Goal: Task Accomplishment & Management: Complete application form

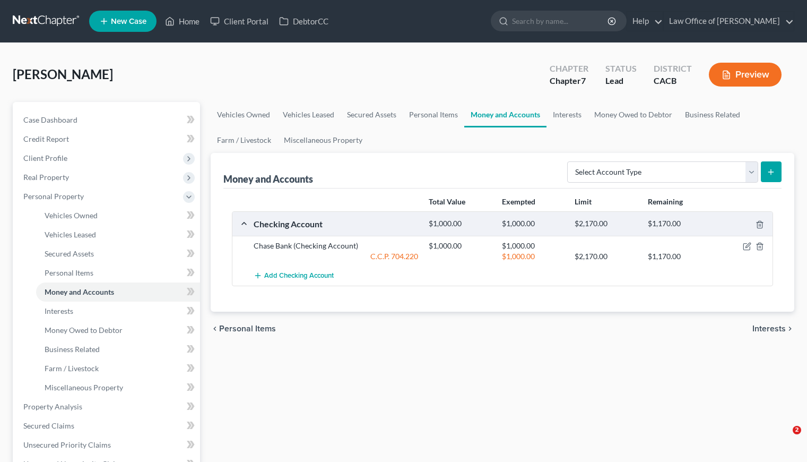
click at [413, 371] on div "Vehicles Owned Vehicles Leased Secured Assets Personal Items Money and Accounts…" at bounding box center [502, 408] width 594 height 613
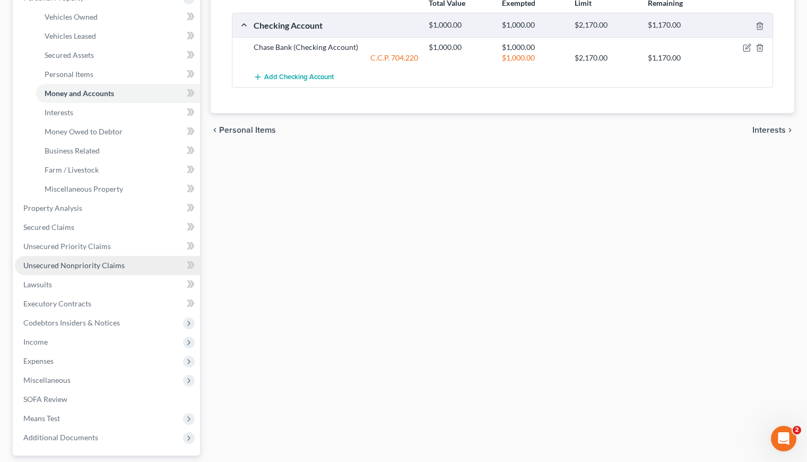
scroll to position [238, 0]
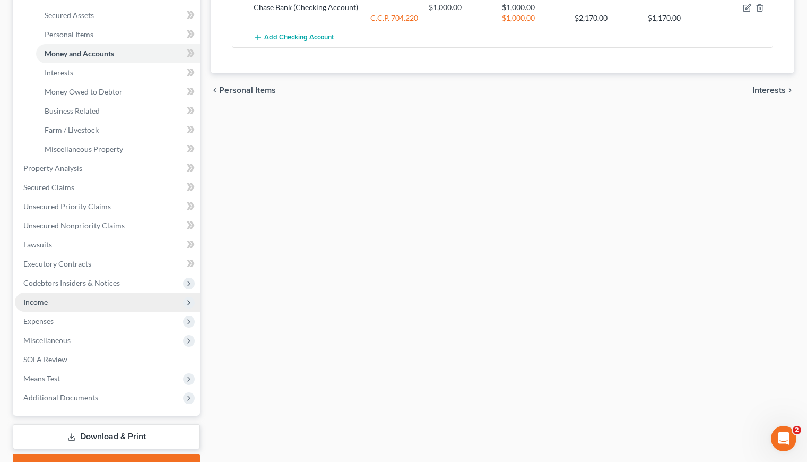
click at [32, 305] on span "Income" at bounding box center [35, 301] width 24 height 9
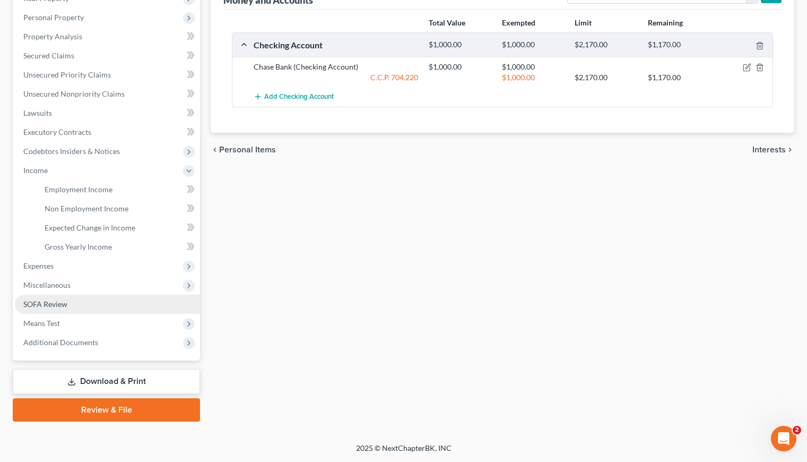
scroll to position [178, 0]
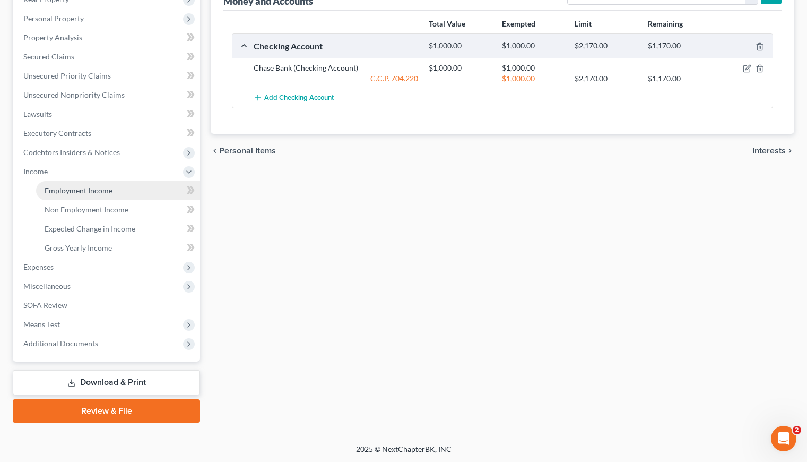
click at [78, 196] on link "Employment Income" at bounding box center [118, 190] width 164 height 19
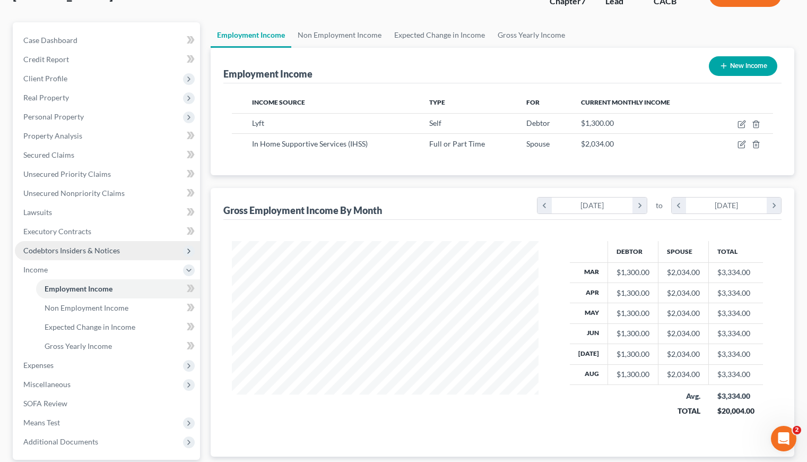
scroll to position [108, 0]
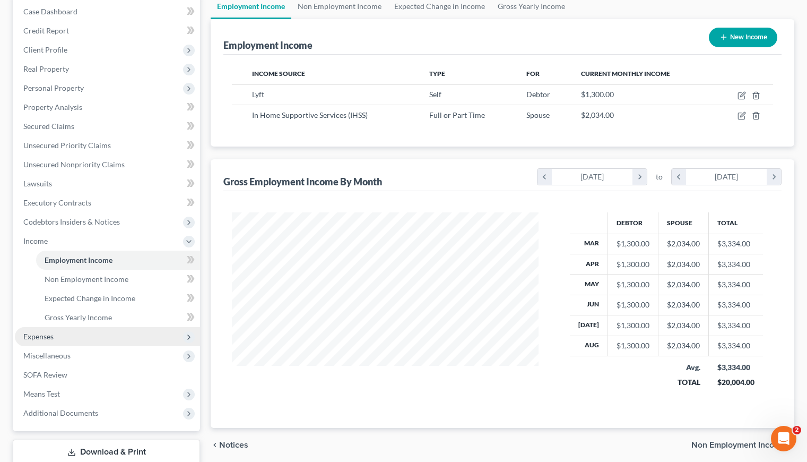
click at [41, 334] on span "Expenses" at bounding box center [38, 336] width 30 height 9
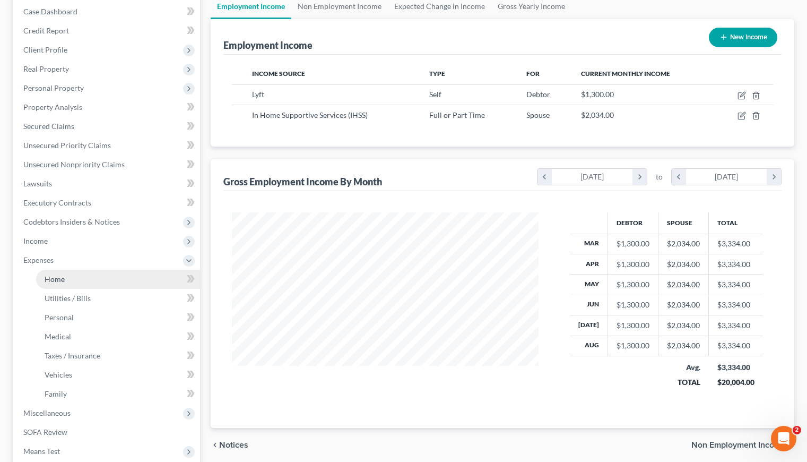
click at [47, 281] on span "Home" at bounding box center [55, 278] width 20 height 9
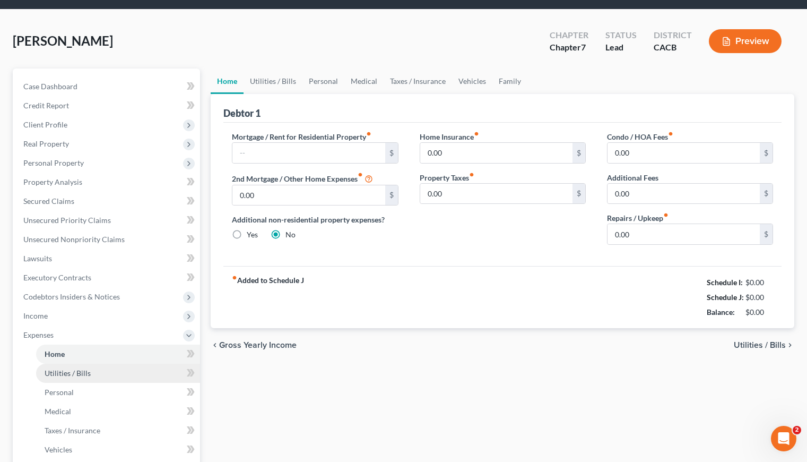
scroll to position [108, 0]
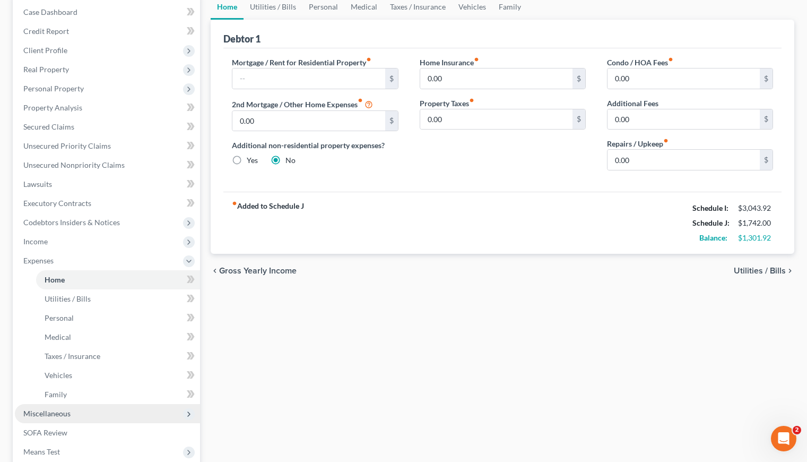
click at [50, 413] on span "Miscellaneous" at bounding box center [46, 413] width 47 height 9
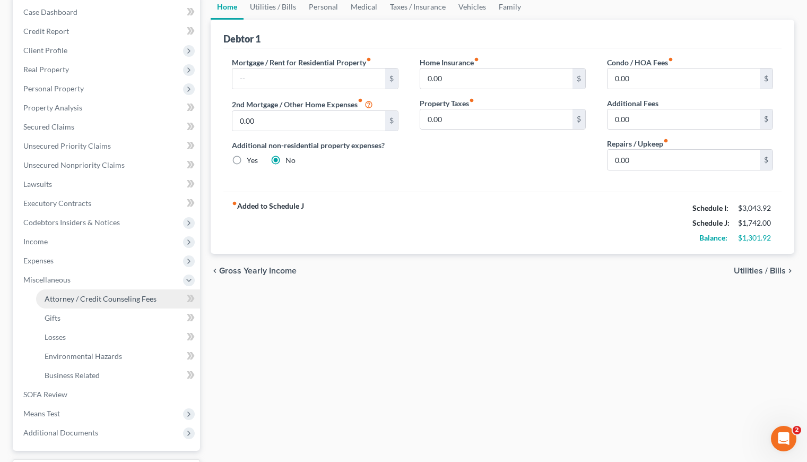
click at [124, 292] on link "Attorney / Credit Counseling Fees" at bounding box center [118, 298] width 164 height 19
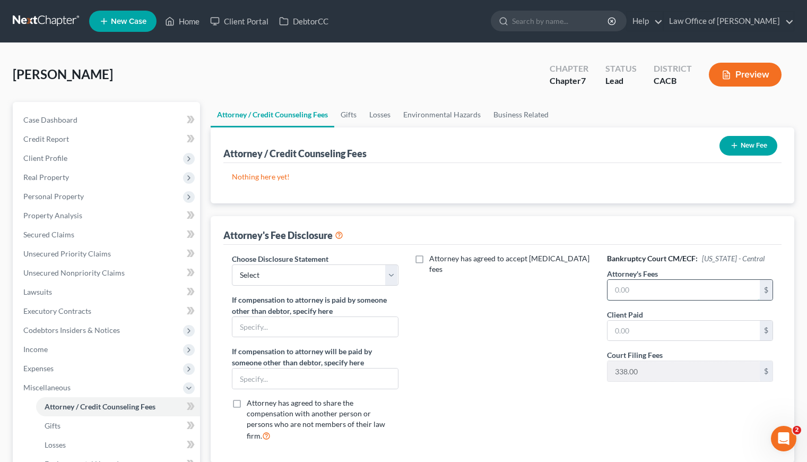
click at [655, 291] on input "text" at bounding box center [684, 290] width 152 height 20
type input "2,500"
click at [651, 331] on input "text" at bounding box center [684, 331] width 152 height 20
type input "2,500"
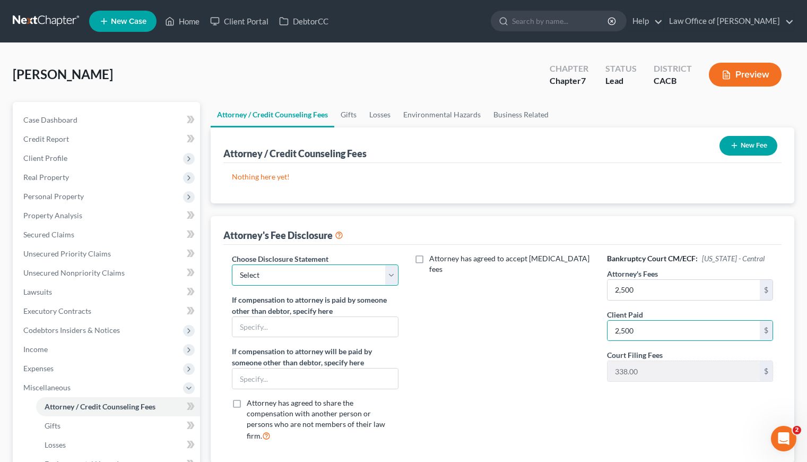
click at [282, 265] on select "Select Disclosure of Attorney Compensation" at bounding box center [315, 274] width 166 height 21
select select "0"
click at [232, 264] on select "Select Disclosure of Attorney Compensation" at bounding box center [315, 274] width 166 height 21
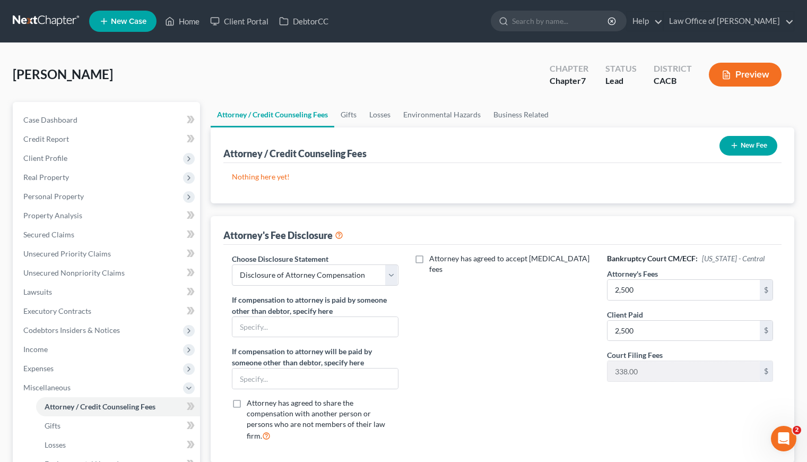
click at [740, 148] on button "New Fee" at bounding box center [749, 146] width 58 height 20
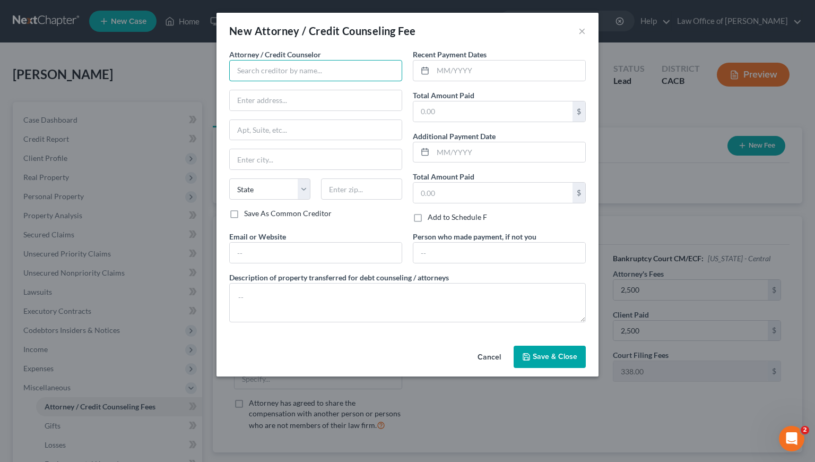
click at [299, 67] on input "text" at bounding box center [315, 70] width 173 height 21
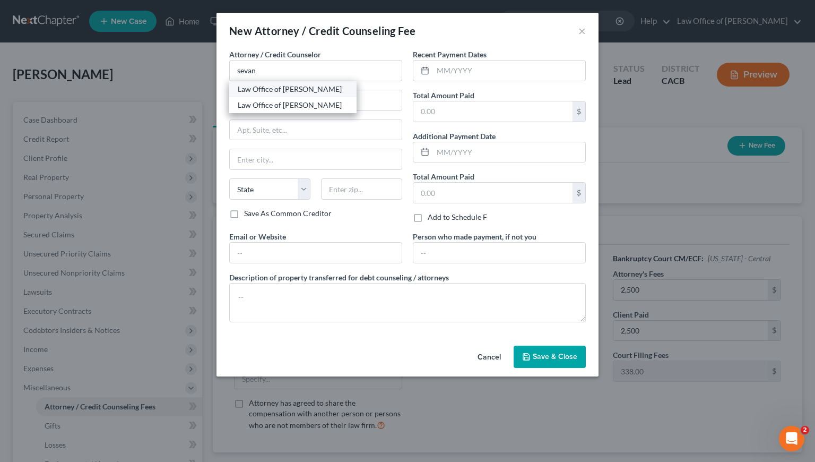
click at [293, 90] on div "Law Office of [PERSON_NAME]" at bounding box center [293, 89] width 110 height 11
type input "Law Office of [PERSON_NAME]"
type input "516 Burchett St., Suite 200"
type input "Glendale"
select select "4"
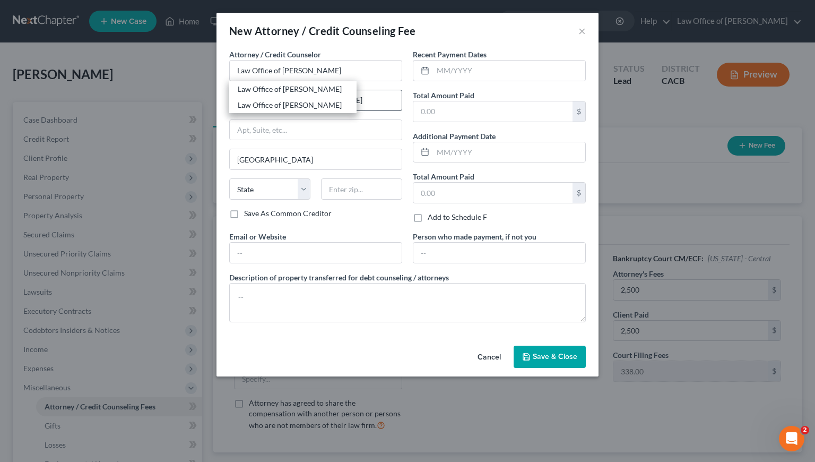
type input "91203"
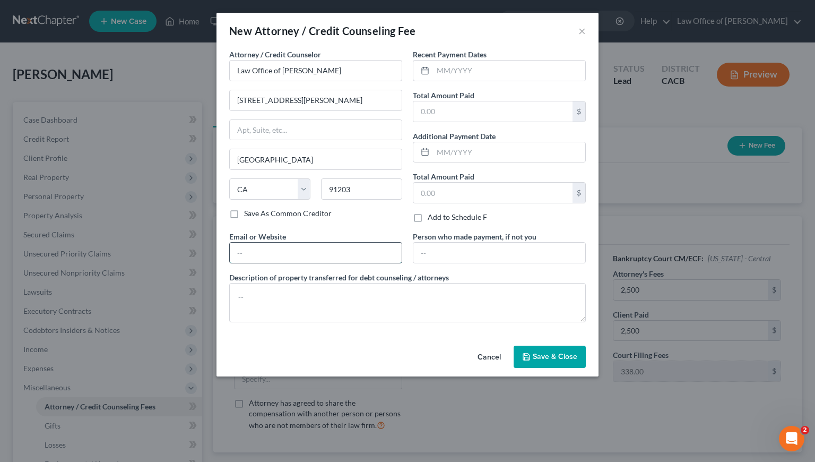
click at [336, 258] on input "text" at bounding box center [316, 253] width 172 height 20
type input "GorginianLaw.com"
click at [311, 296] on textarea at bounding box center [407, 302] width 357 height 39
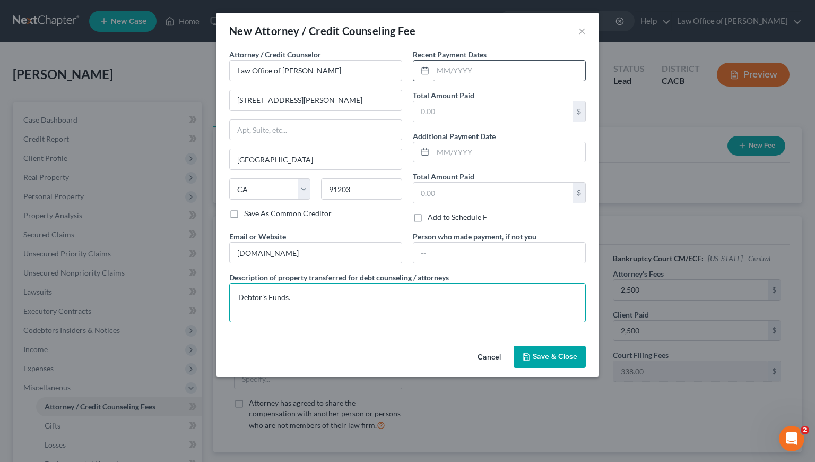
type textarea "Debtor's Funds."
click at [506, 73] on input "text" at bounding box center [509, 71] width 152 height 20
type input "09/2025"
click at [485, 111] on input "text" at bounding box center [492, 111] width 159 height 20
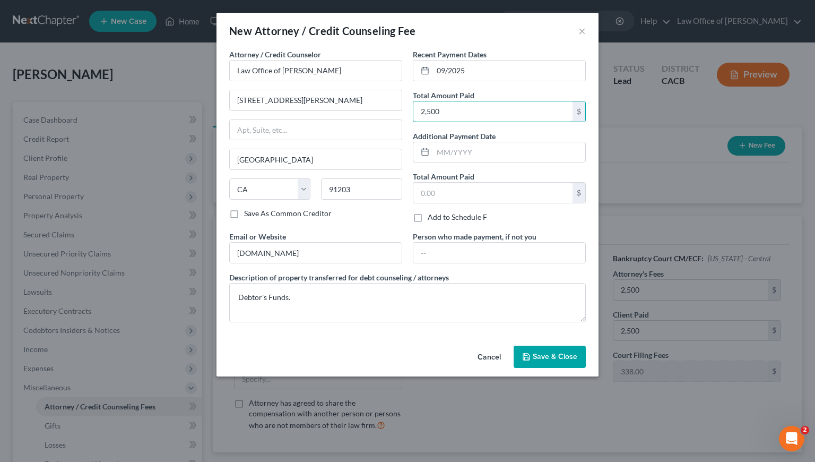
type input "2,500"
click at [558, 355] on span "Save & Close" at bounding box center [555, 356] width 45 height 9
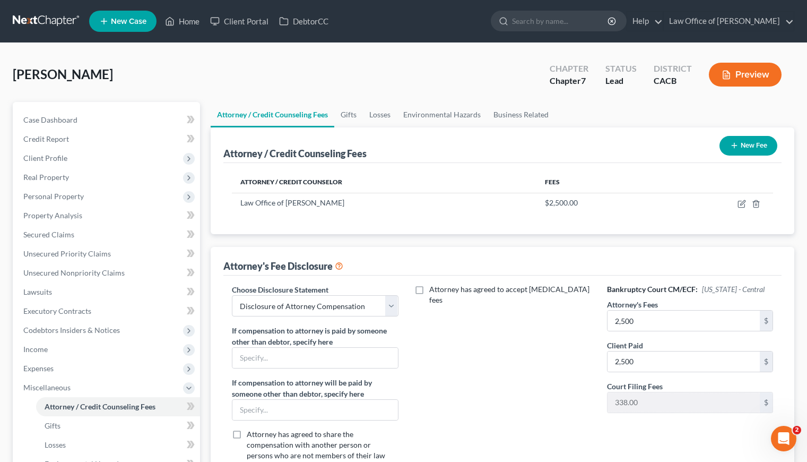
click at [754, 144] on button "New Fee" at bounding box center [749, 146] width 58 height 20
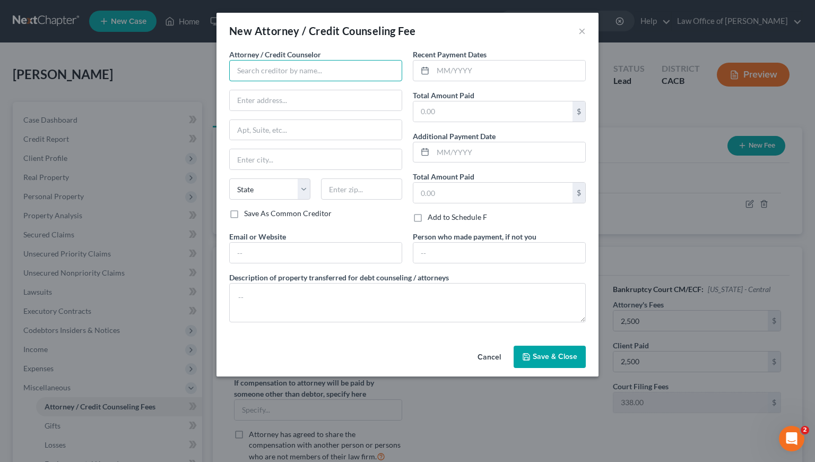
click at [268, 76] on input "text" at bounding box center [315, 70] width 173 height 21
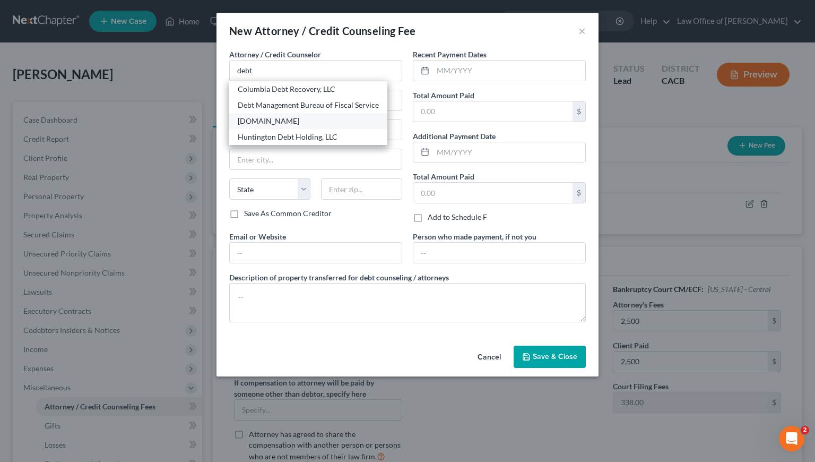
click at [275, 120] on div "[DOMAIN_NAME]" at bounding box center [308, 121] width 141 height 11
type input "[DOMAIN_NAME]"
type input "Online Course"
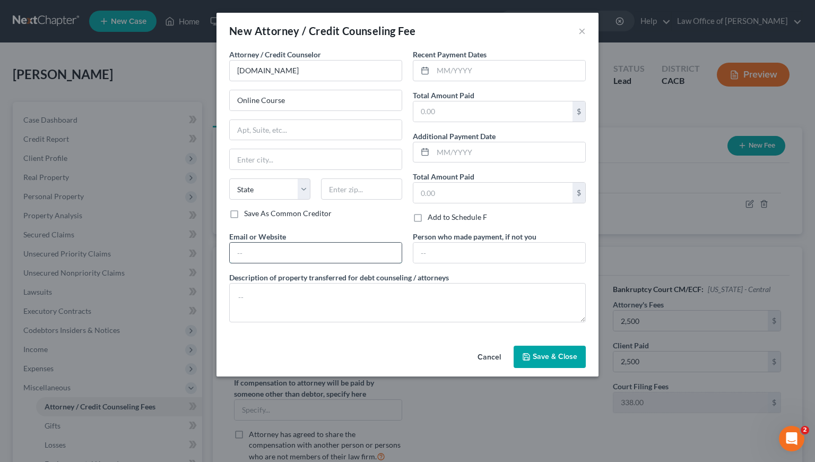
click at [295, 257] on input "text" at bounding box center [316, 253] width 172 height 20
paste input "Debtor's Funds."
type input "Debtor's Funds."
click at [297, 304] on textarea at bounding box center [407, 302] width 357 height 39
drag, startPoint x: 296, startPoint y: 247, endPoint x: 203, endPoint y: 250, distance: 92.9
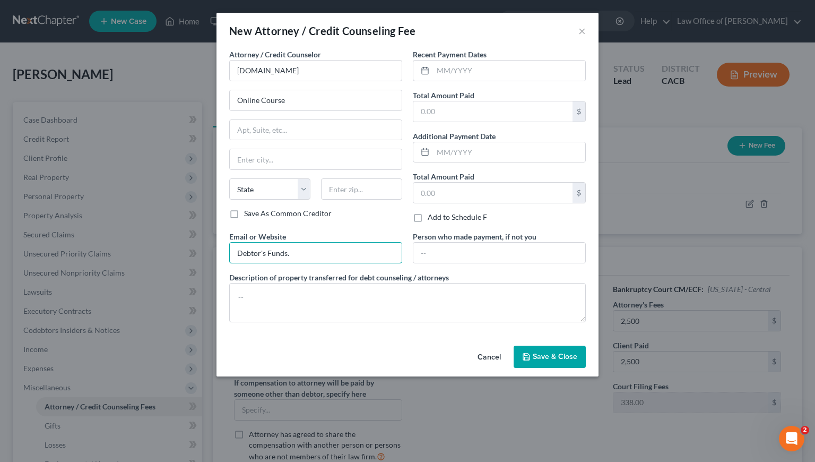
click at [203, 250] on div "New Attorney / Credit Counseling Fee × Attorney / Credit Counselor * DebtorCC.o…" at bounding box center [407, 231] width 815 height 462
click at [295, 309] on textarea at bounding box center [407, 302] width 357 height 39
click at [270, 253] on input "text" at bounding box center [316, 253] width 172 height 20
type input "[DOMAIN_NAME]"
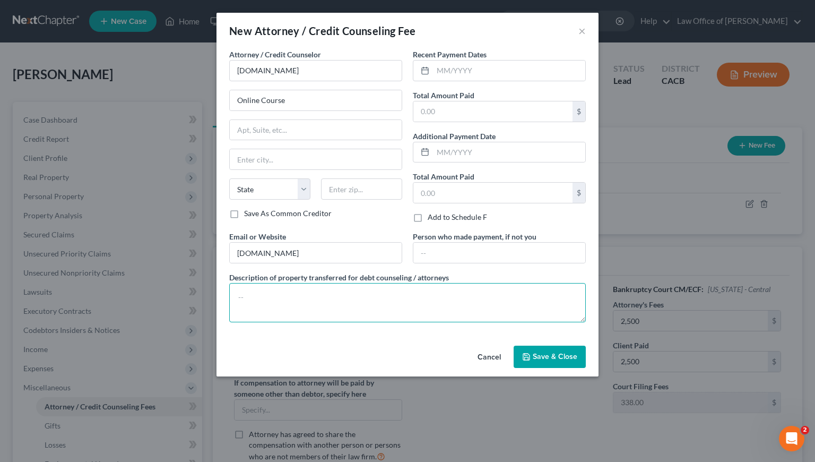
click at [265, 304] on textarea at bounding box center [407, 302] width 357 height 39
paste textarea "Debtor's Funds."
type textarea "Debtor's Funds."
click at [473, 64] on input "text" at bounding box center [509, 71] width 152 height 20
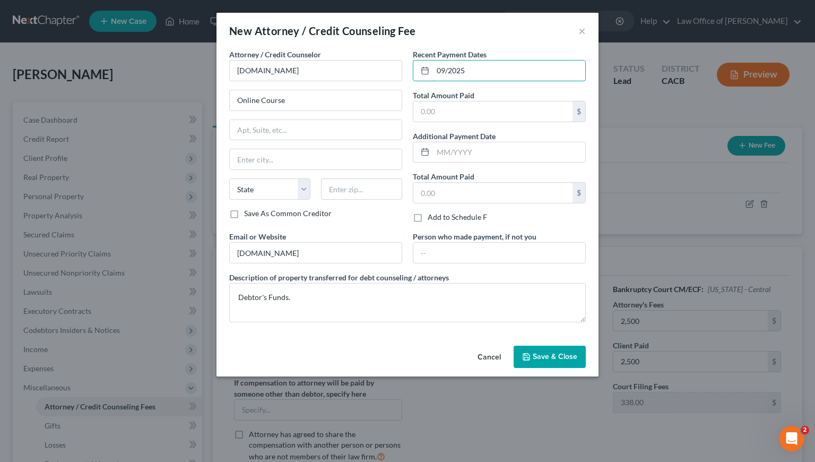
type input "09/2025"
drag, startPoint x: 465, startPoint y: 122, endPoint x: 469, endPoint y: 116, distance: 7.4
click at [465, 122] on div "Recent Payment Dates 09/2025 Total Amount Paid $ Additional Payment Date Total …" at bounding box center [500, 140] width 184 height 182
click at [469, 114] on input "text" at bounding box center [492, 111] width 159 height 20
type input "19.95"
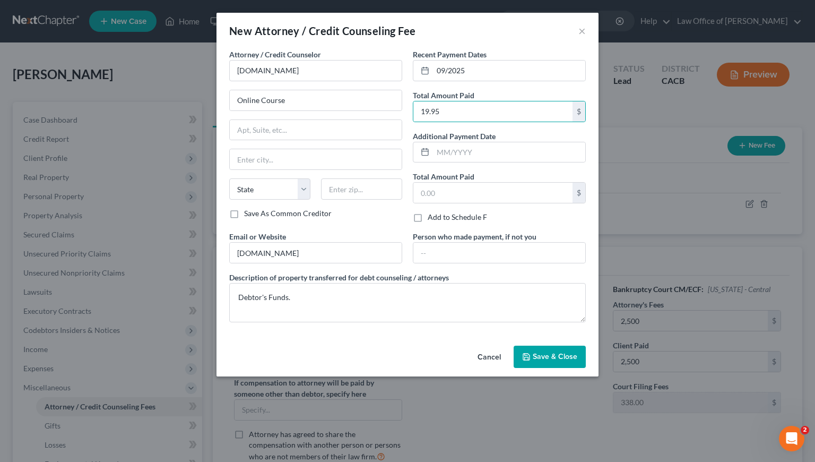
click at [547, 352] on span "Save & Close" at bounding box center [555, 356] width 45 height 9
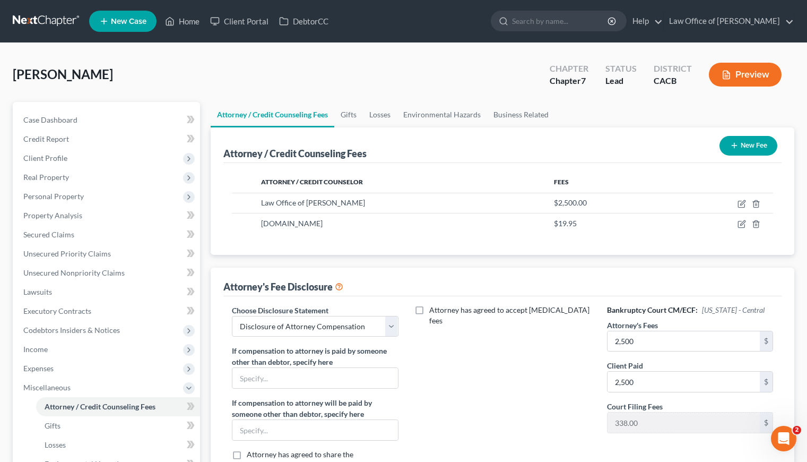
click at [281, 71] on div "Nazarian, Ara Upgraded Chapter Chapter 7 Status Lead District CACB Preview" at bounding box center [404, 79] width 782 height 46
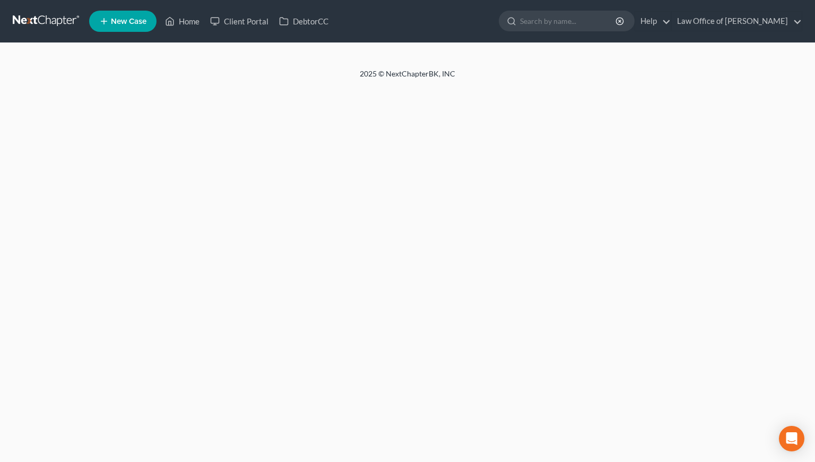
select select "0"
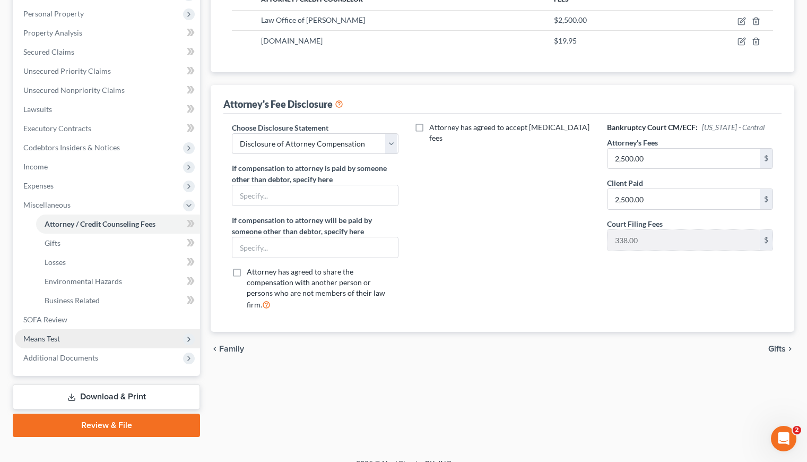
scroll to position [197, 0]
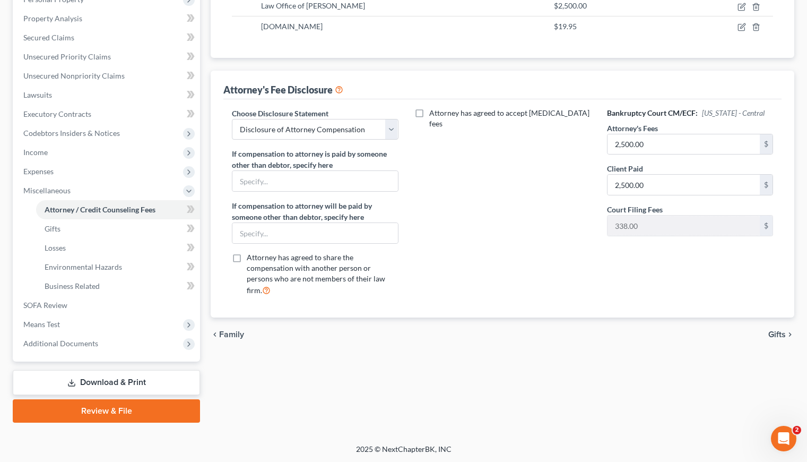
click at [114, 383] on link "Download & Print" at bounding box center [106, 382] width 187 height 25
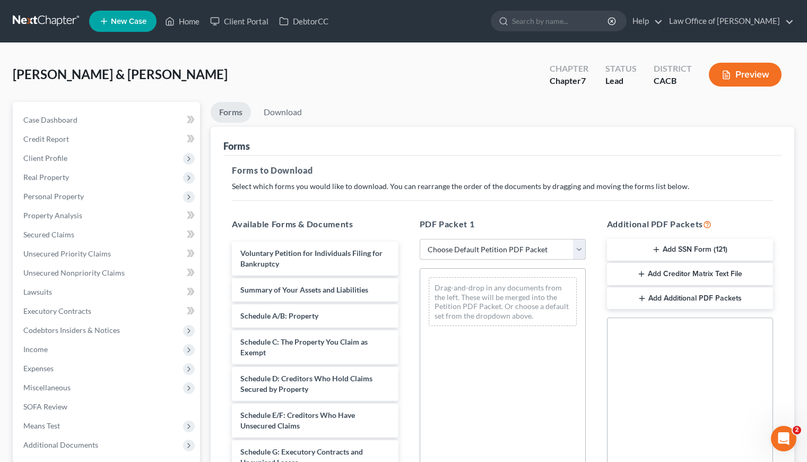
click at [506, 244] on select "Choose Default Petition PDF Packet Complete Bankruptcy Petition (all forms and …" at bounding box center [503, 249] width 166 height 21
select select "6"
click at [420, 239] on select "Choose Default Petition PDF Packet Complete Bankruptcy Petition (all forms and …" at bounding box center [503, 249] width 166 height 21
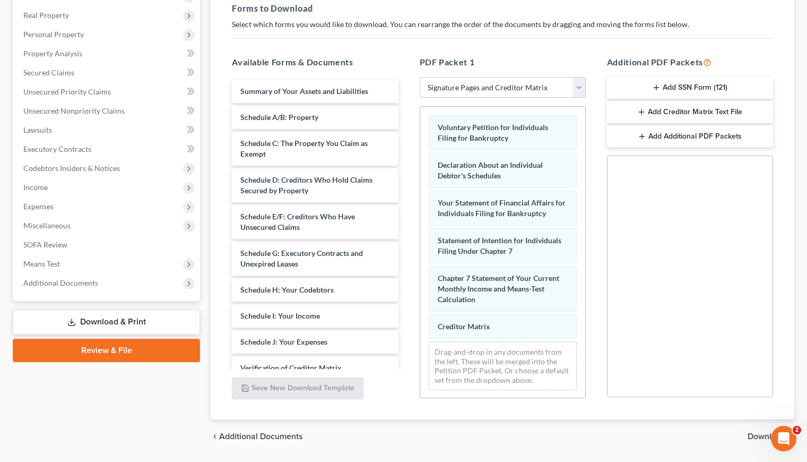
scroll to position [193, 0]
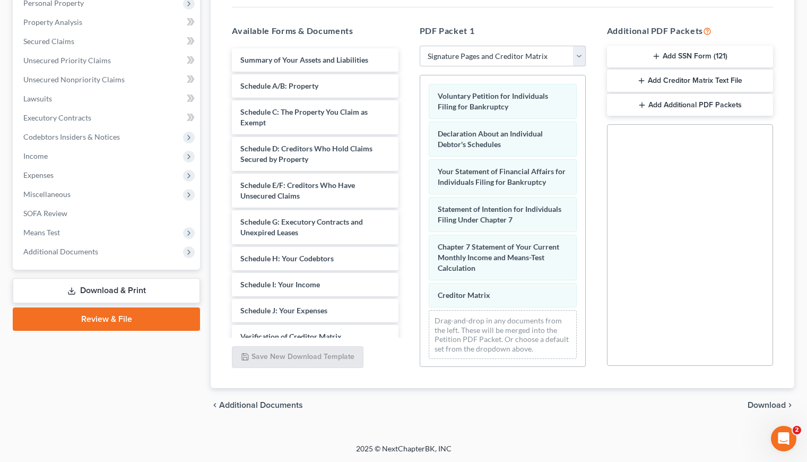
click at [753, 406] on span "Download" at bounding box center [767, 405] width 38 height 8
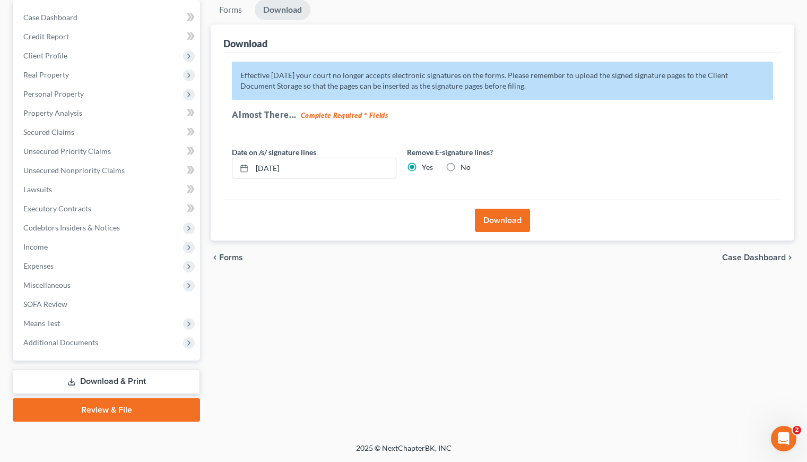
scroll to position [101, 0]
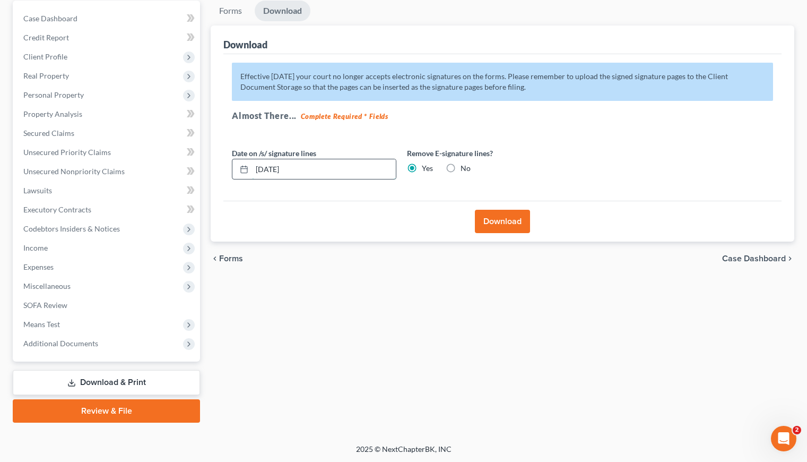
drag, startPoint x: 322, startPoint y: 164, endPoint x: 269, endPoint y: 170, distance: 52.9
click at [269, 170] on input "[DATE]" at bounding box center [324, 169] width 144 height 20
type input "[DATE]"
click at [507, 221] on button "Download" at bounding box center [502, 221] width 55 height 23
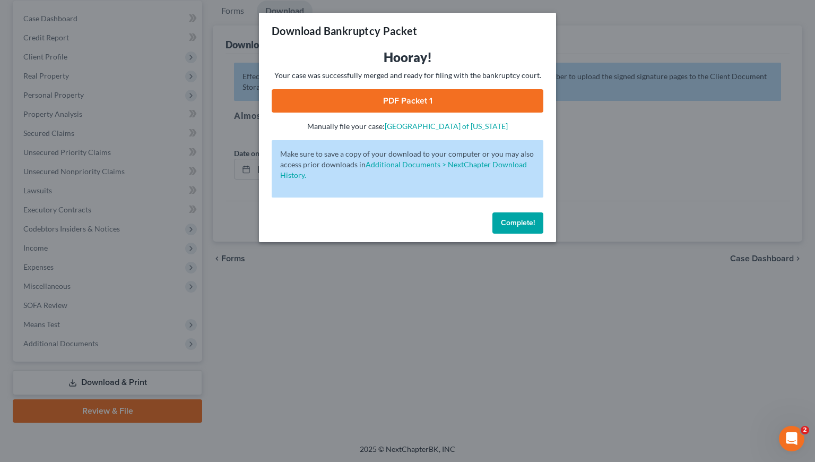
click at [392, 97] on link "PDF Packet 1" at bounding box center [408, 100] width 272 height 23
click at [514, 222] on span "Complete!" at bounding box center [518, 222] width 34 height 9
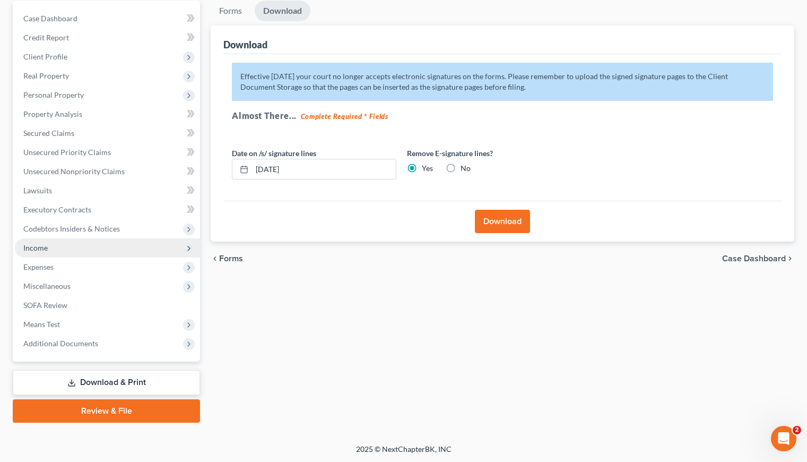
drag, startPoint x: 31, startPoint y: 240, endPoint x: 33, endPoint y: 247, distance: 7.7
click at [31, 242] on span "Income" at bounding box center [107, 247] width 185 height 19
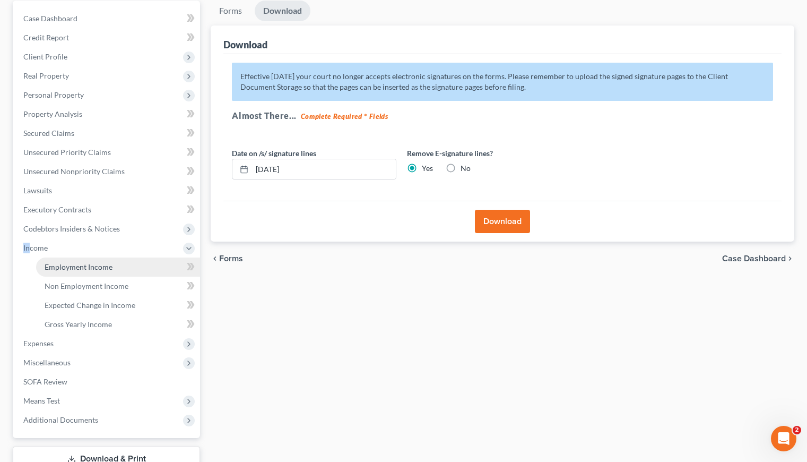
click at [72, 269] on span "Employment Income" at bounding box center [79, 266] width 68 height 9
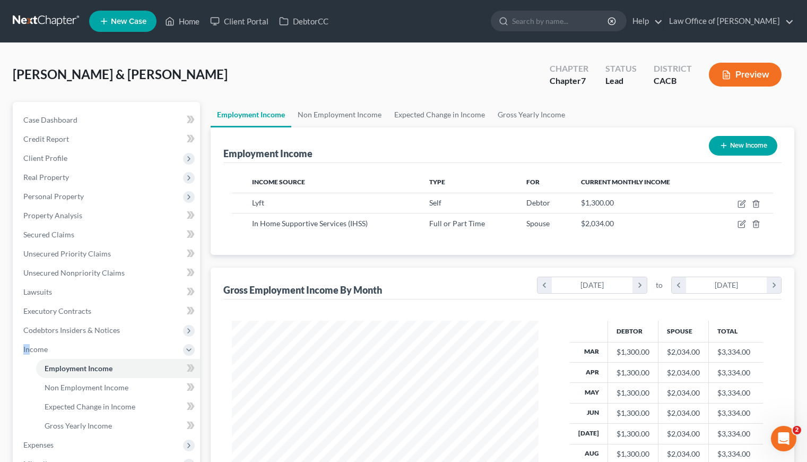
scroll to position [190, 328]
click at [44, 158] on span "Client Profile" at bounding box center [45, 157] width 44 height 9
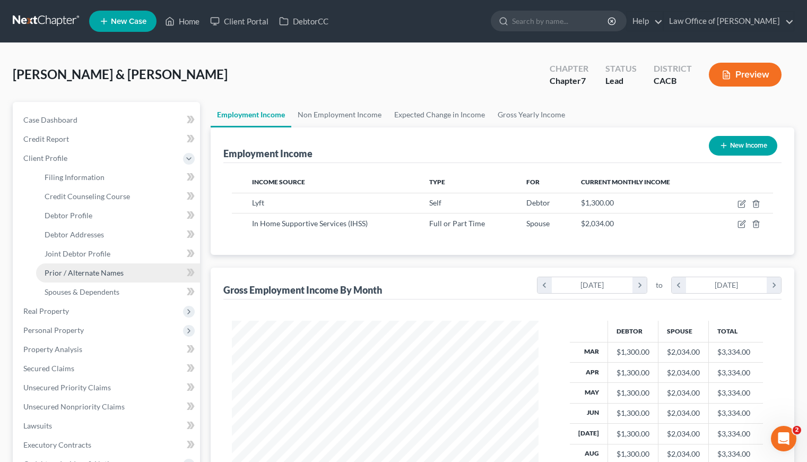
click at [92, 270] on span "Prior / Alternate Names" at bounding box center [84, 272] width 79 height 9
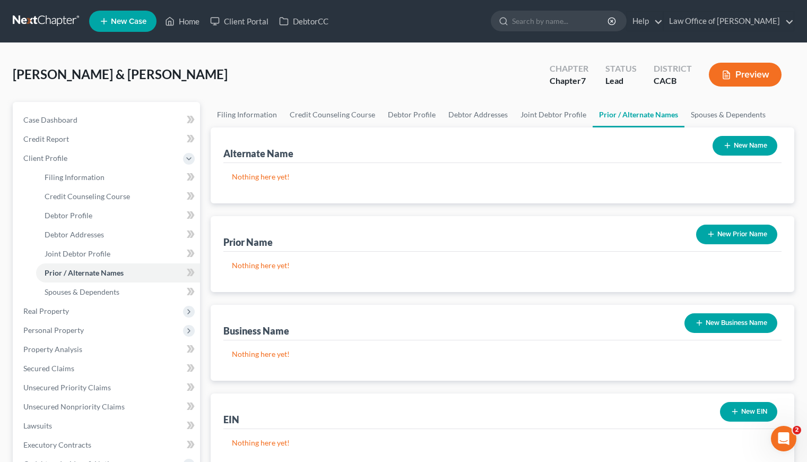
click at [729, 152] on button "New Name" at bounding box center [745, 146] width 65 height 20
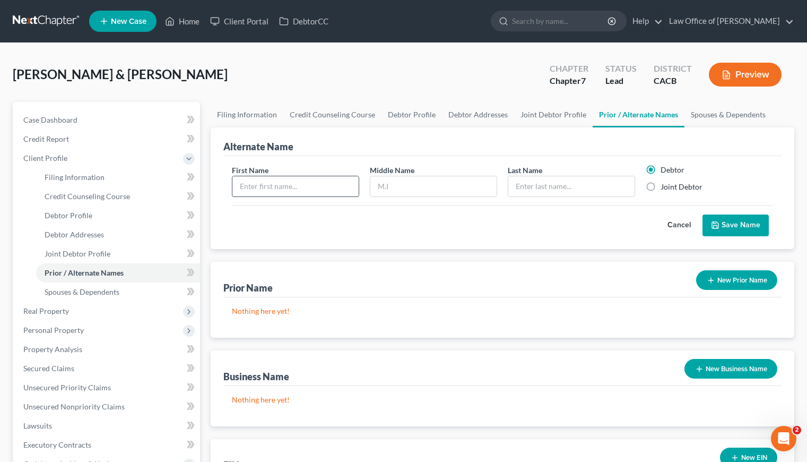
click at [263, 186] on input "text" at bounding box center [295, 186] width 126 height 20
type input "Ararat"
click at [547, 189] on input "text" at bounding box center [571, 186] width 126 height 20
type input "[PERSON_NAME]"
click at [742, 229] on button "Save Name" at bounding box center [736, 225] width 66 height 22
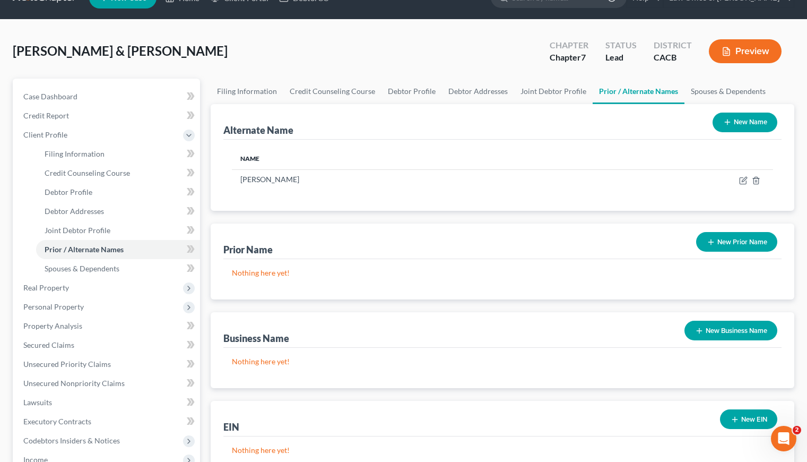
scroll to position [131, 0]
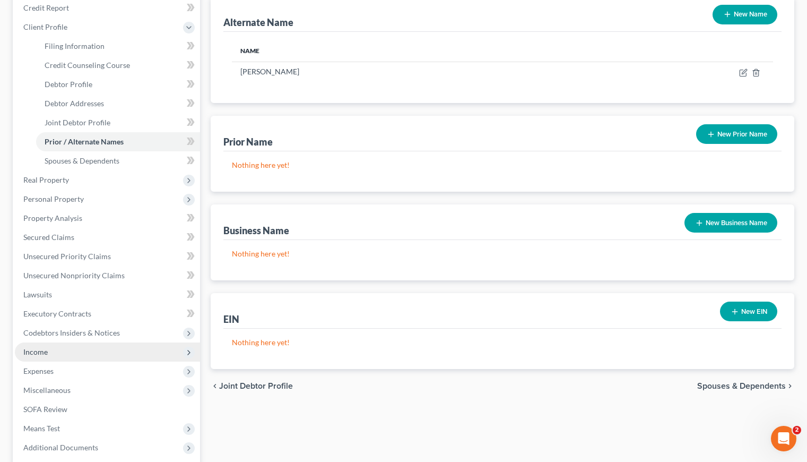
click at [37, 352] on span "Income" at bounding box center [35, 351] width 24 height 9
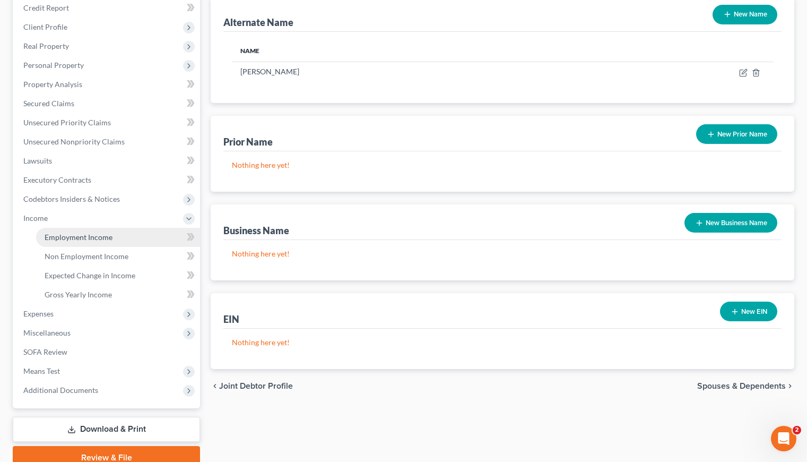
click at [92, 236] on span "Employment Income" at bounding box center [79, 236] width 68 height 9
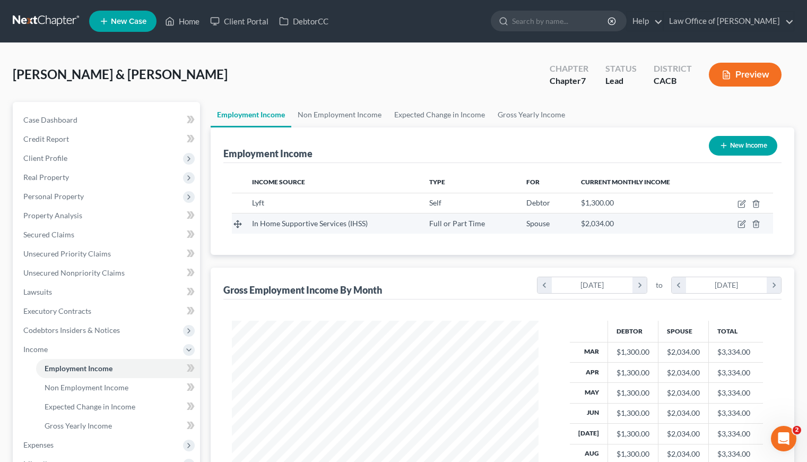
scroll to position [190, 328]
click at [40, 20] on link at bounding box center [47, 21] width 68 height 19
